Goal: Information Seeking & Learning: Learn about a topic

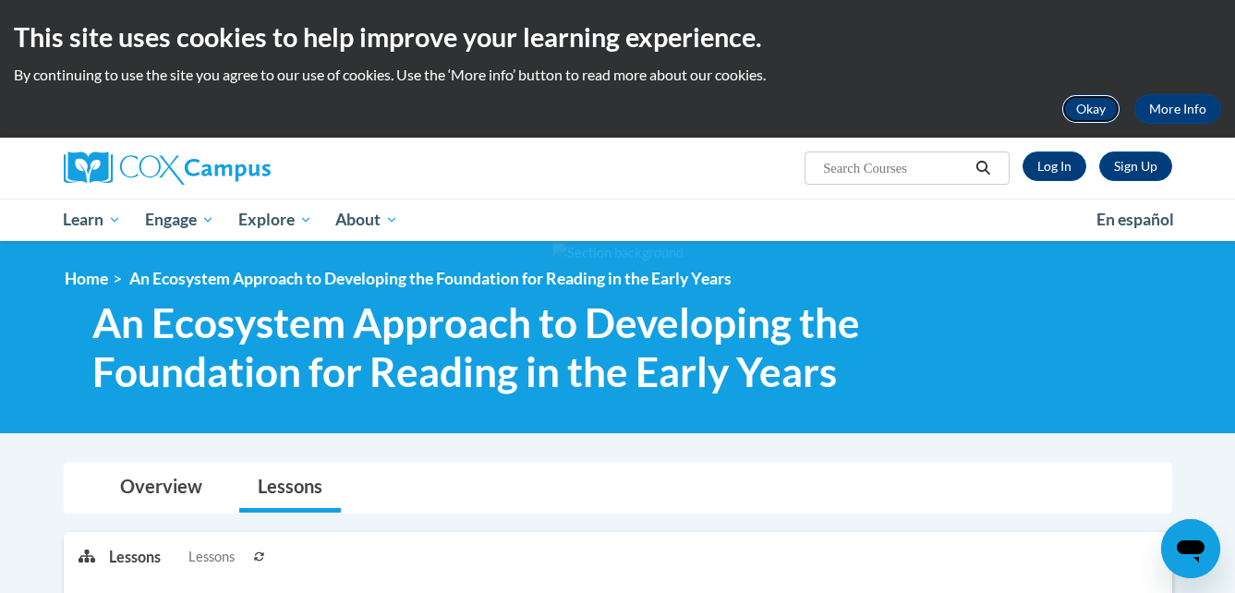
click at [1091, 113] on button "Okay" at bounding box center [1090, 109] width 59 height 30
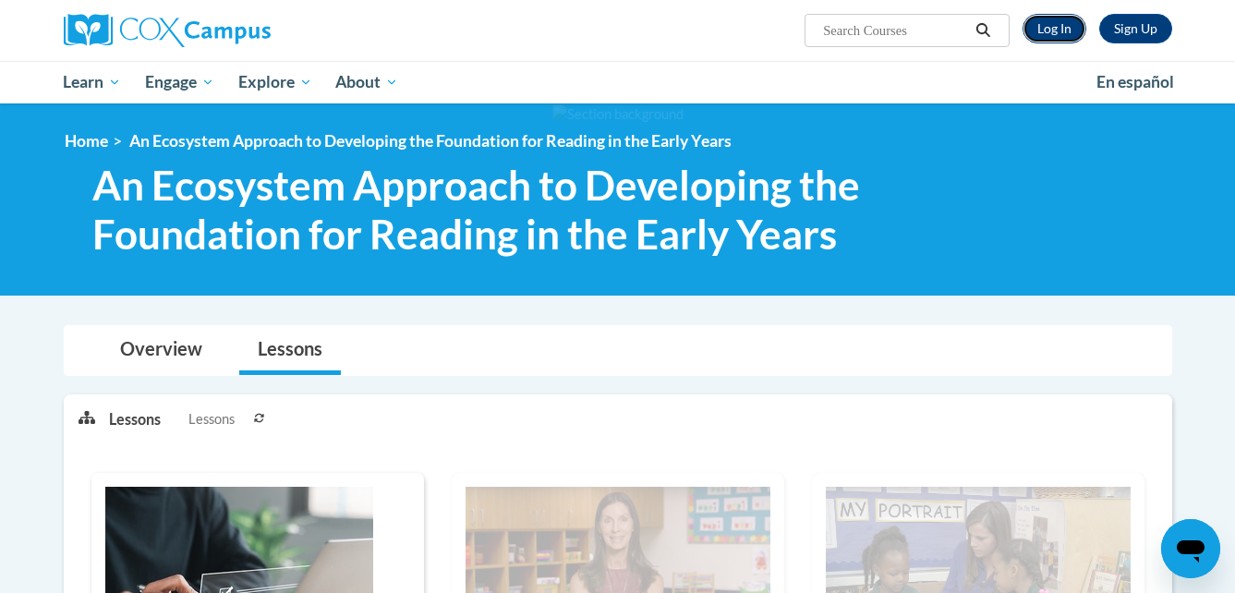
click at [1066, 16] on link "Log In" at bounding box center [1055, 29] width 64 height 30
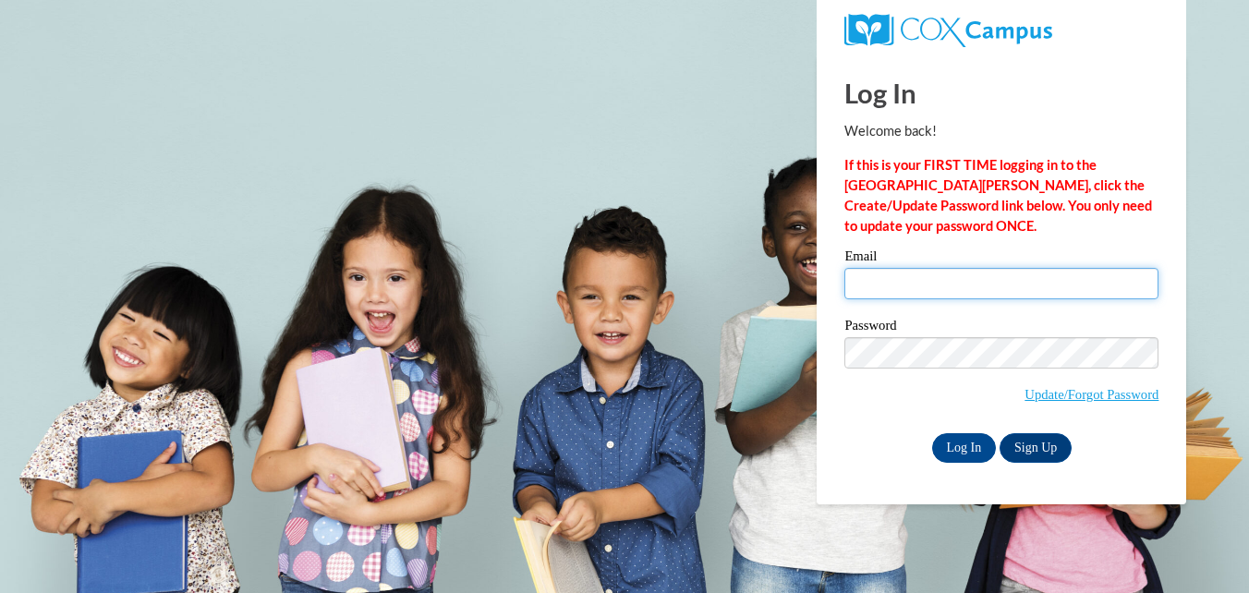
type input "[EMAIL_ADDRESS][DOMAIN_NAME]"
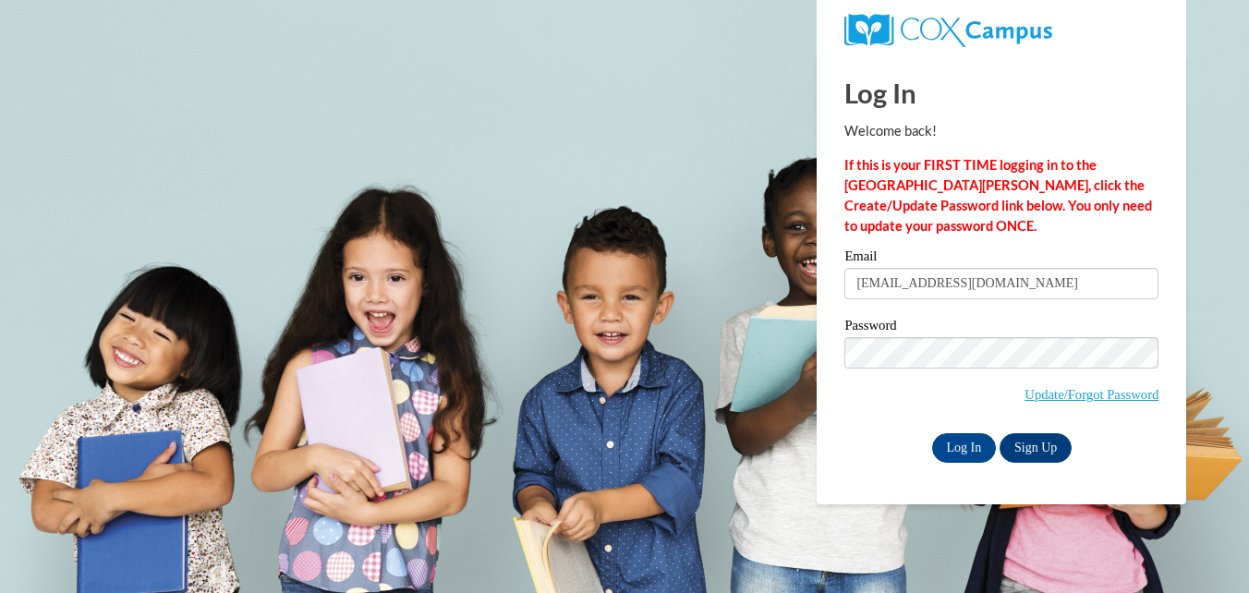
click at [917, 298] on input "[EMAIL_ADDRESS][DOMAIN_NAME]" at bounding box center [1001, 283] width 314 height 31
click at [966, 453] on input "Log In" at bounding box center [964, 448] width 65 height 30
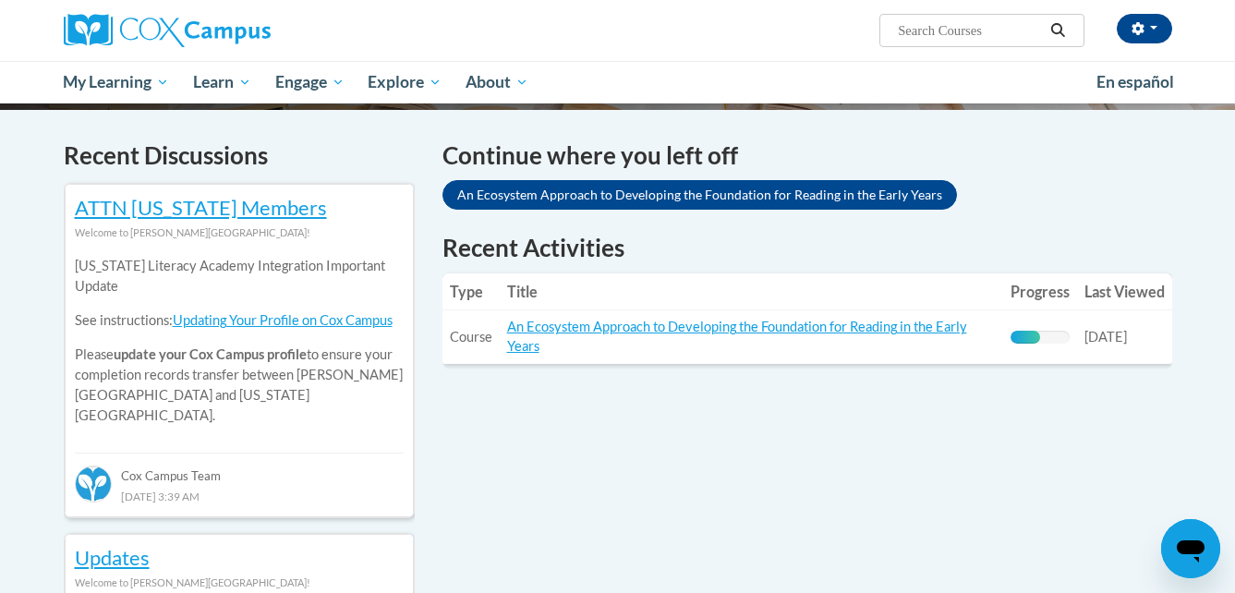
scroll to position [554, 0]
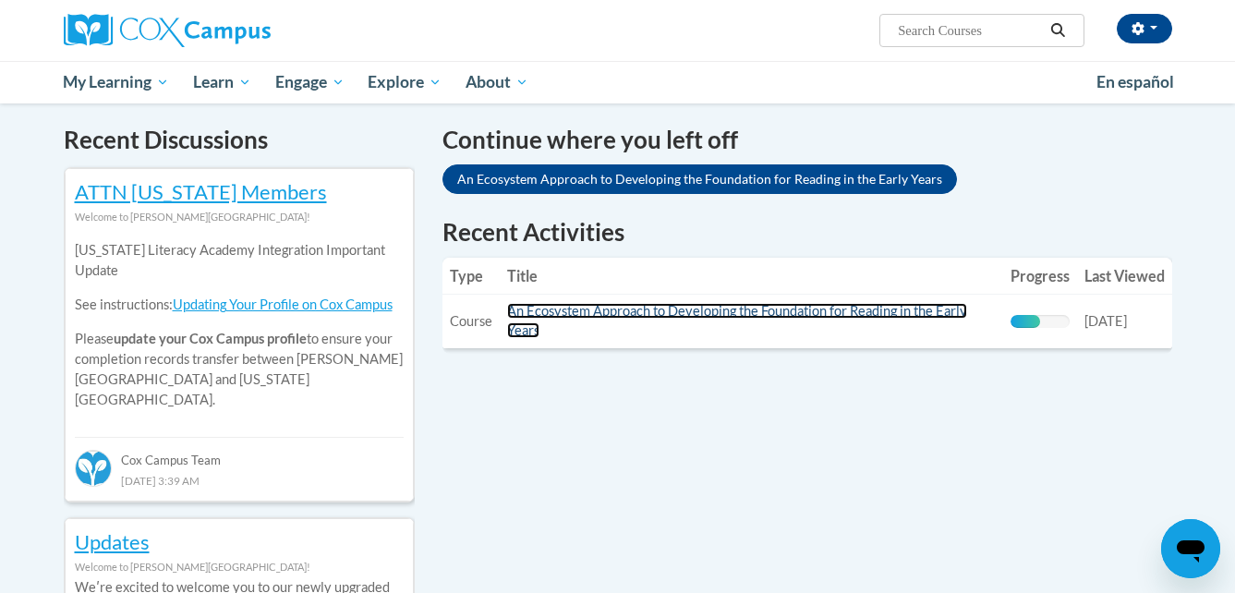
click at [906, 318] on link "An Ecosystem Approach to Developing the Foundation for Reading in the Early Yea…" at bounding box center [737, 320] width 460 height 35
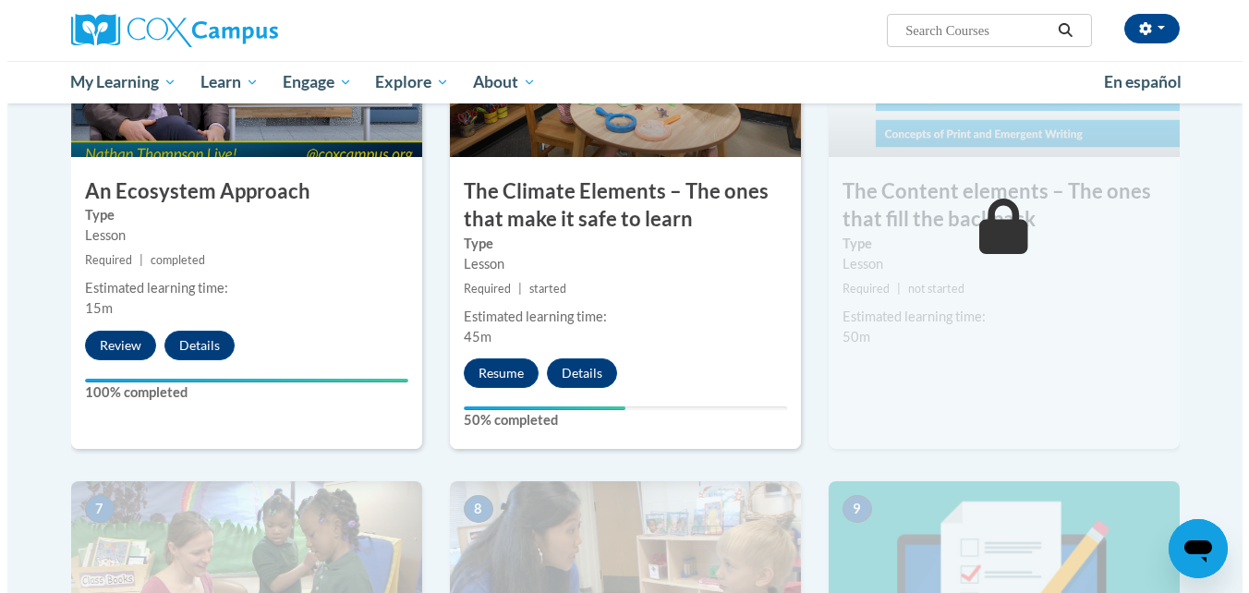
scroll to position [1072, 0]
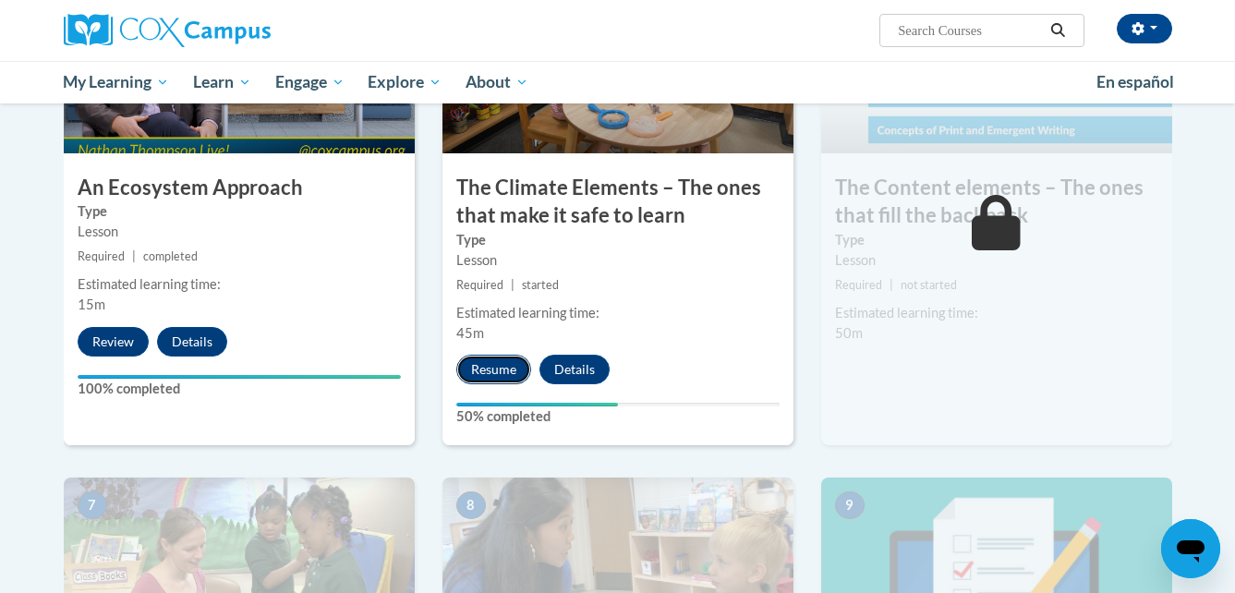
click at [487, 364] on button "Resume" at bounding box center [493, 370] width 75 height 30
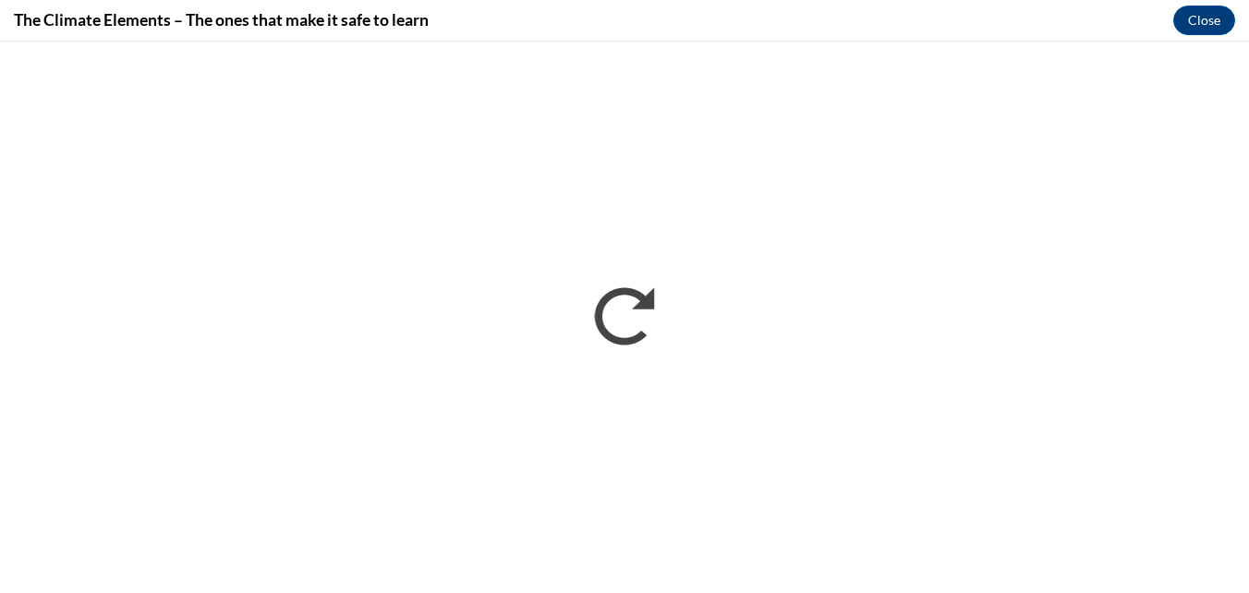
scroll to position [0, 0]
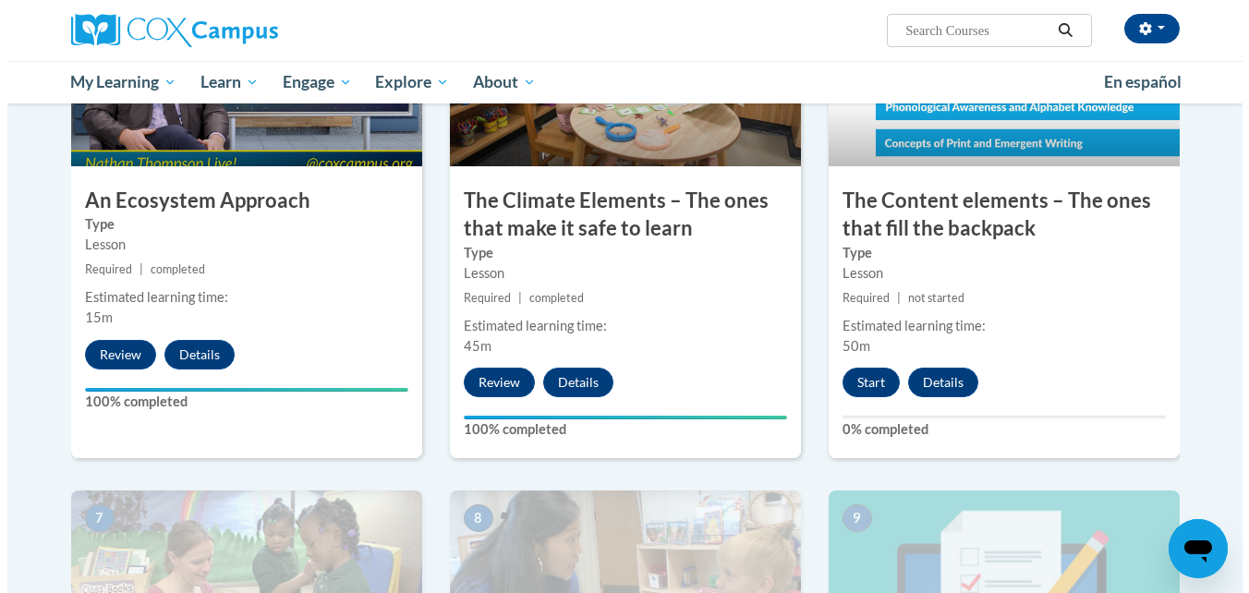
scroll to position [1061, 0]
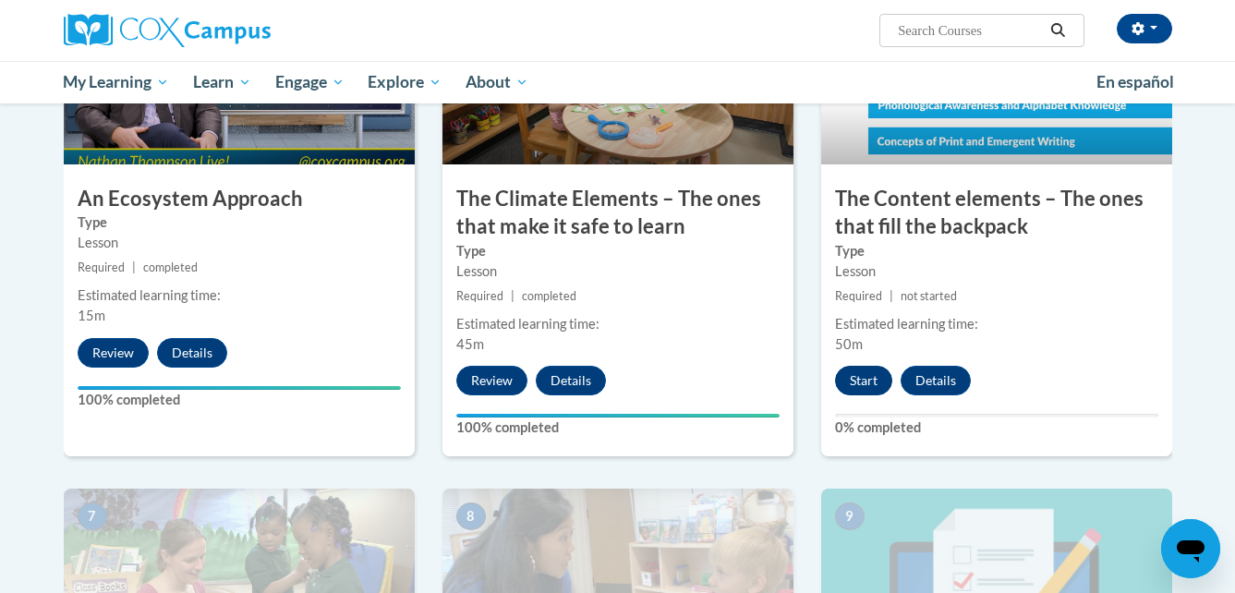
click at [865, 383] on button "Start" at bounding box center [863, 381] width 57 height 30
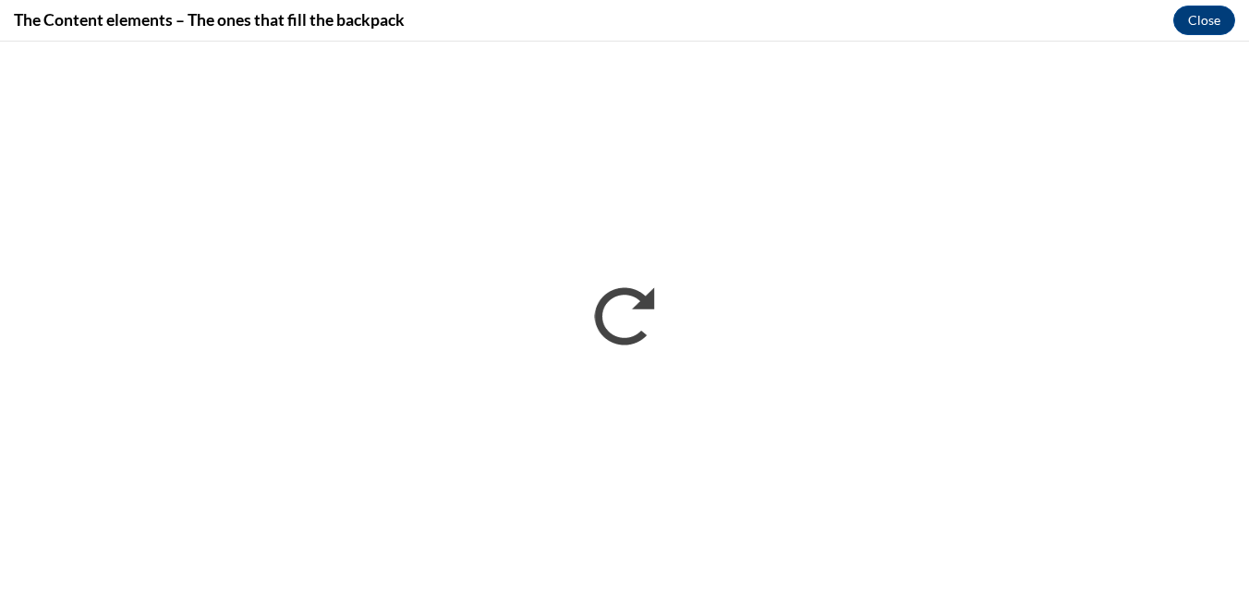
scroll to position [0, 0]
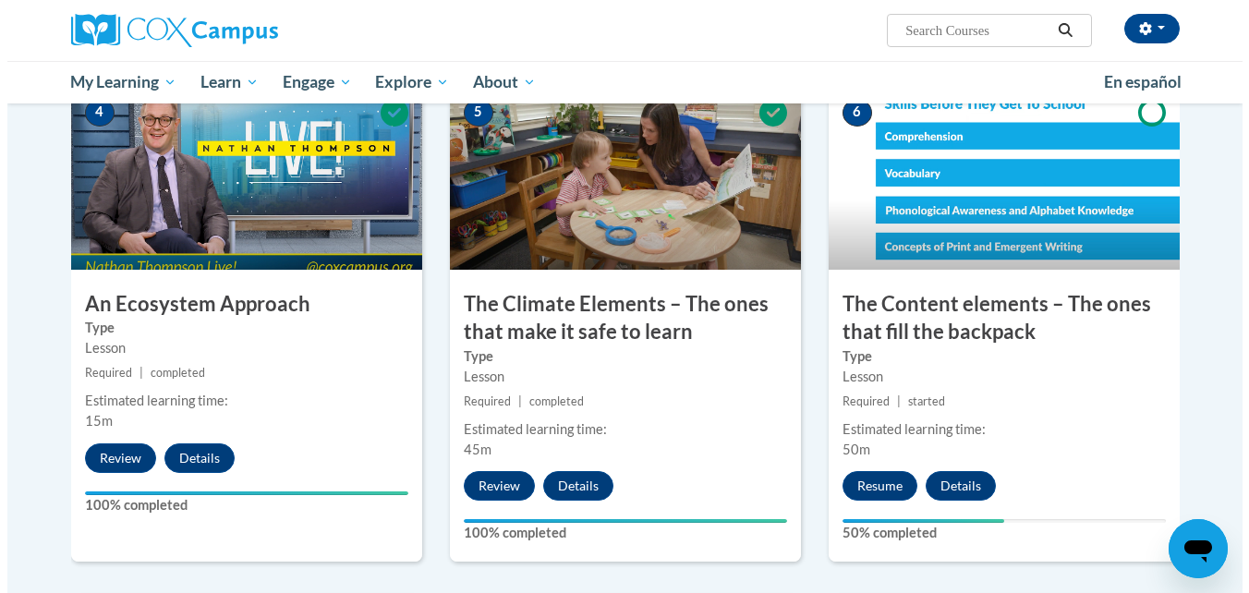
scroll to position [952, 0]
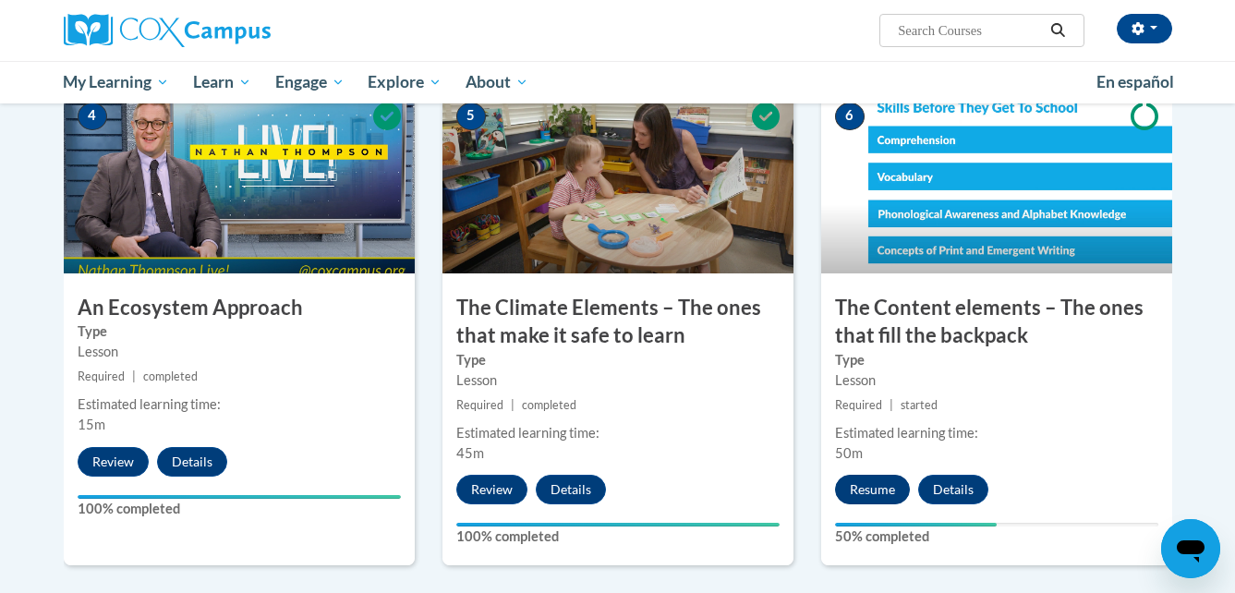
click at [872, 483] on button "Resume" at bounding box center [872, 490] width 75 height 30
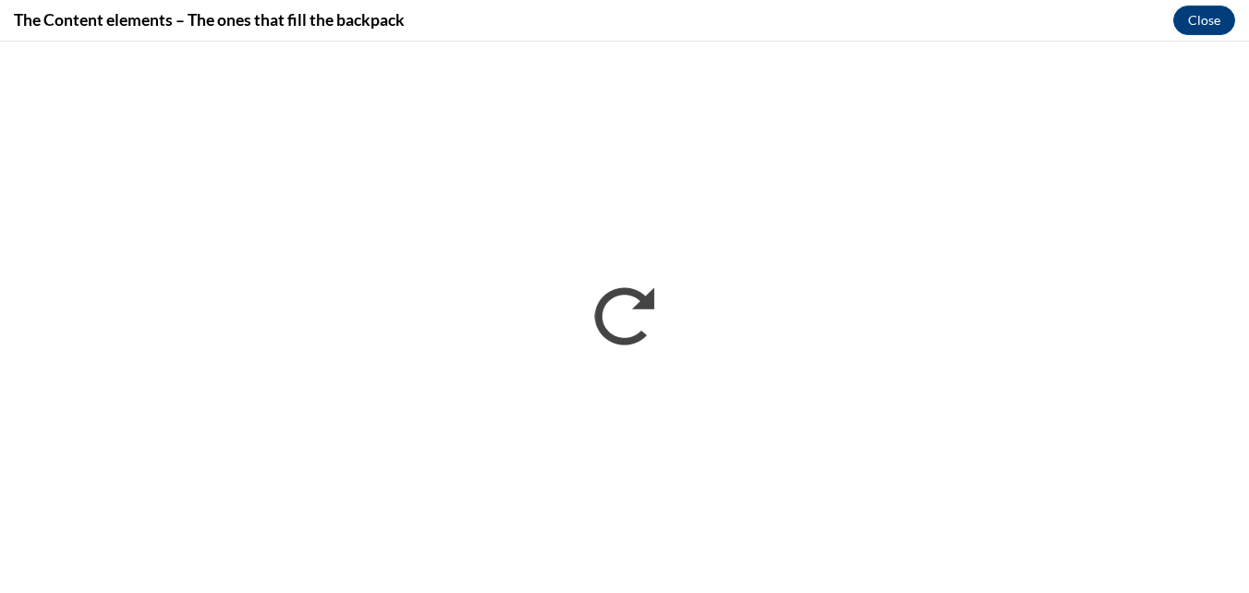
scroll to position [0, 0]
